Goal: Find specific page/section: Find specific page/section

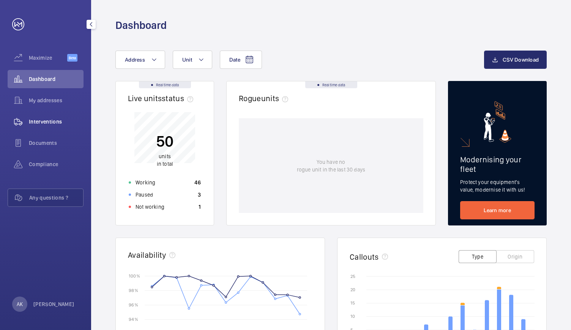
click at [37, 118] on span "Interventions" at bounding box center [56, 122] width 55 height 8
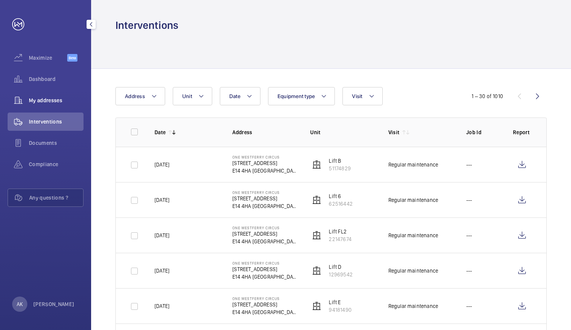
click at [55, 104] on span "My addresses" at bounding box center [56, 100] width 55 height 8
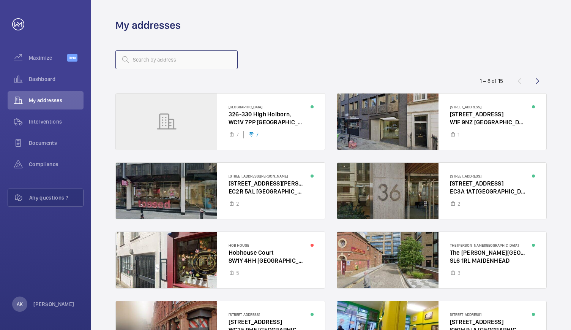
click at [162, 63] on input "text" at bounding box center [176, 59] width 122 height 19
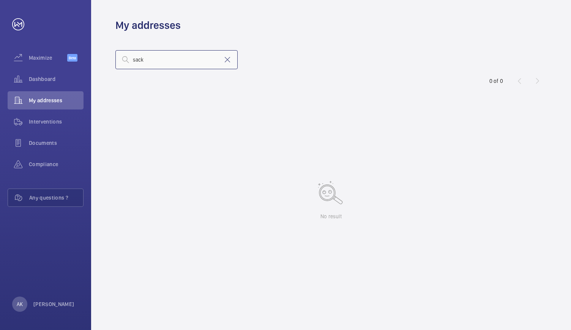
type input "sack"
click at [226, 65] on input "sack" at bounding box center [176, 59] width 122 height 19
click at [226, 61] on mat-icon at bounding box center [227, 59] width 9 height 9
click at [52, 104] on span "My addresses" at bounding box center [56, 100] width 55 height 8
click at [44, 82] on span "Dashboard" at bounding box center [56, 79] width 55 height 8
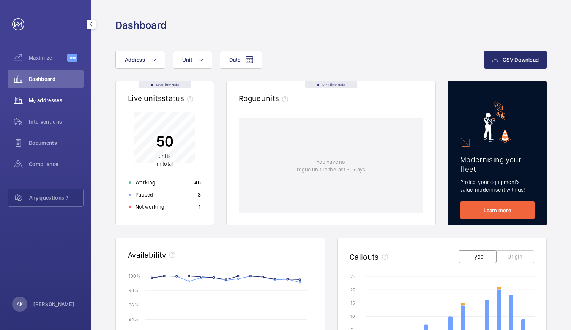
click at [37, 100] on span "My addresses" at bounding box center [56, 100] width 55 height 8
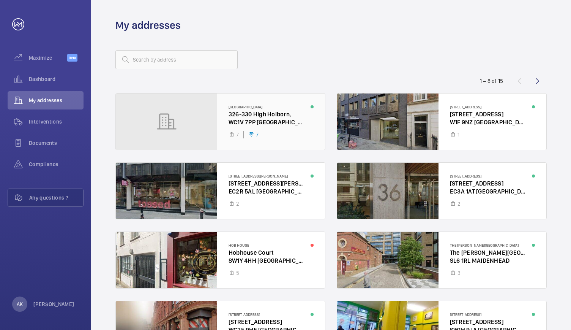
scroll to position [66, 0]
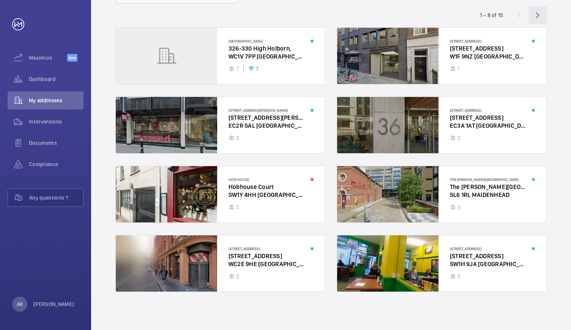
click at [538, 16] on wm-front-icon-button at bounding box center [538, 15] width 18 height 18
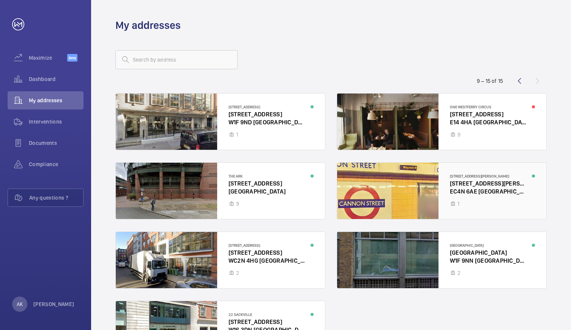
scroll to position [66, 0]
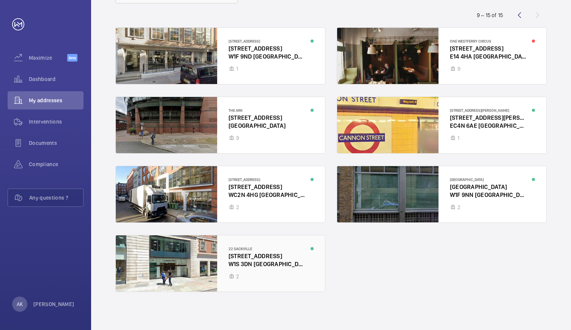
click at [187, 253] on div at bounding box center [220, 263] width 209 height 56
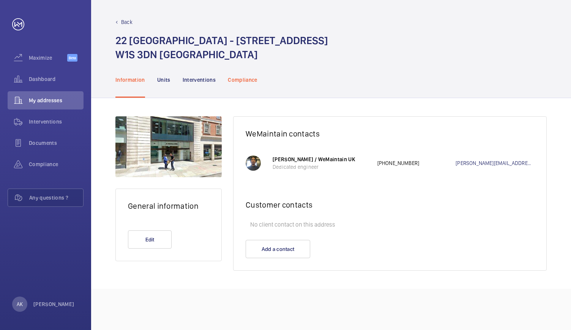
click at [232, 88] on div "Compliance" at bounding box center [243, 80] width 30 height 36
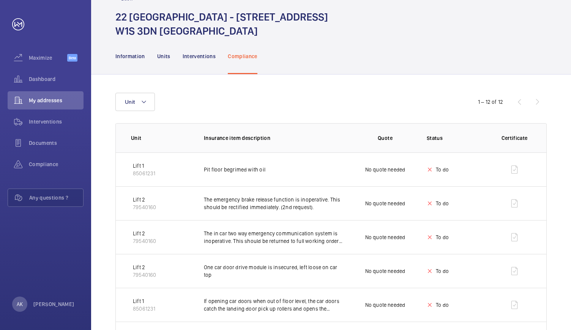
scroll to position [23, 0]
click at [250, 207] on p "The emergency brake release function is inoperative. This should be rectified i…" at bounding box center [274, 203] width 140 height 15
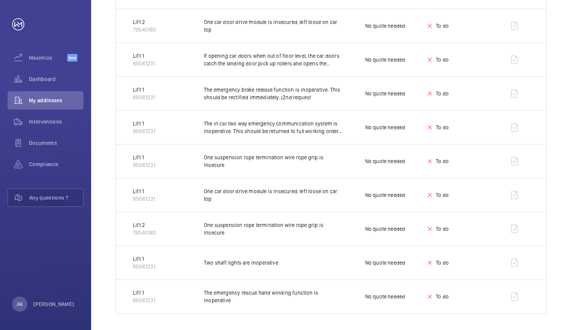
scroll to position [0, 0]
